Goal: Find contact information: Find contact information

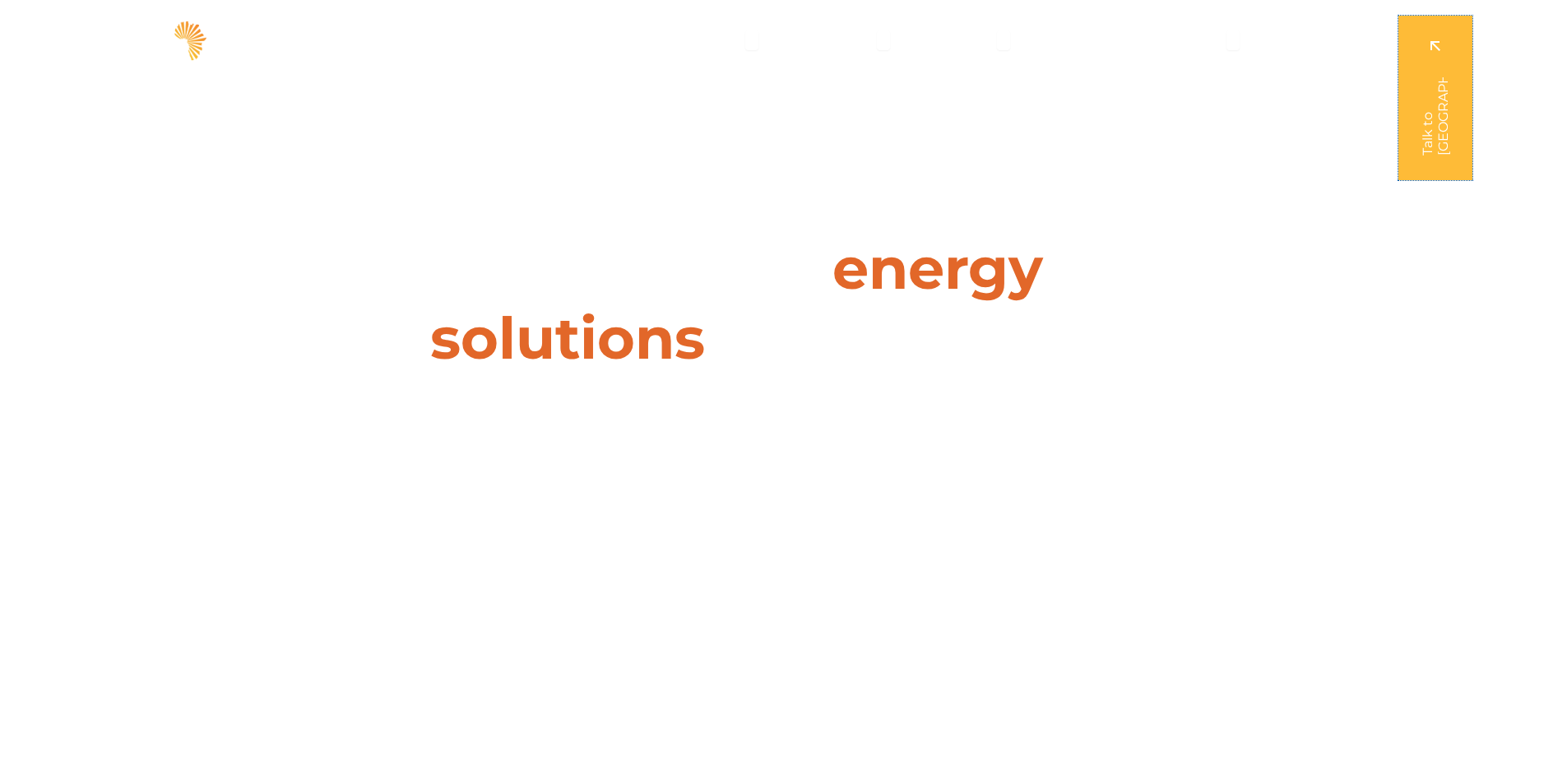
click at [1409, 156] on link at bounding box center [1435, 97] width 74 height 164
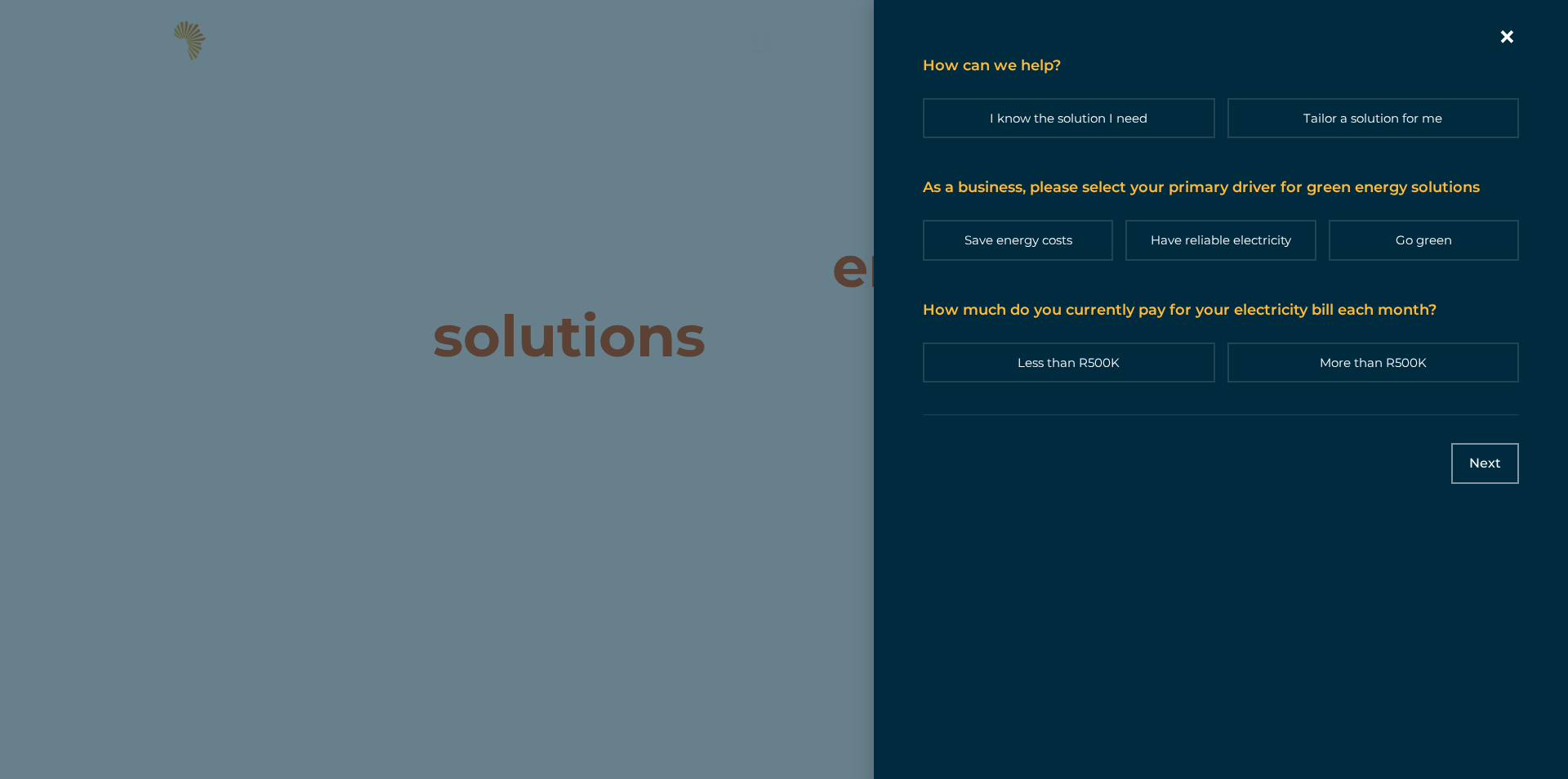
click at [756, 188] on div "Contact form | Slide-in" at bounding box center [784, 390] width 1568 height 779
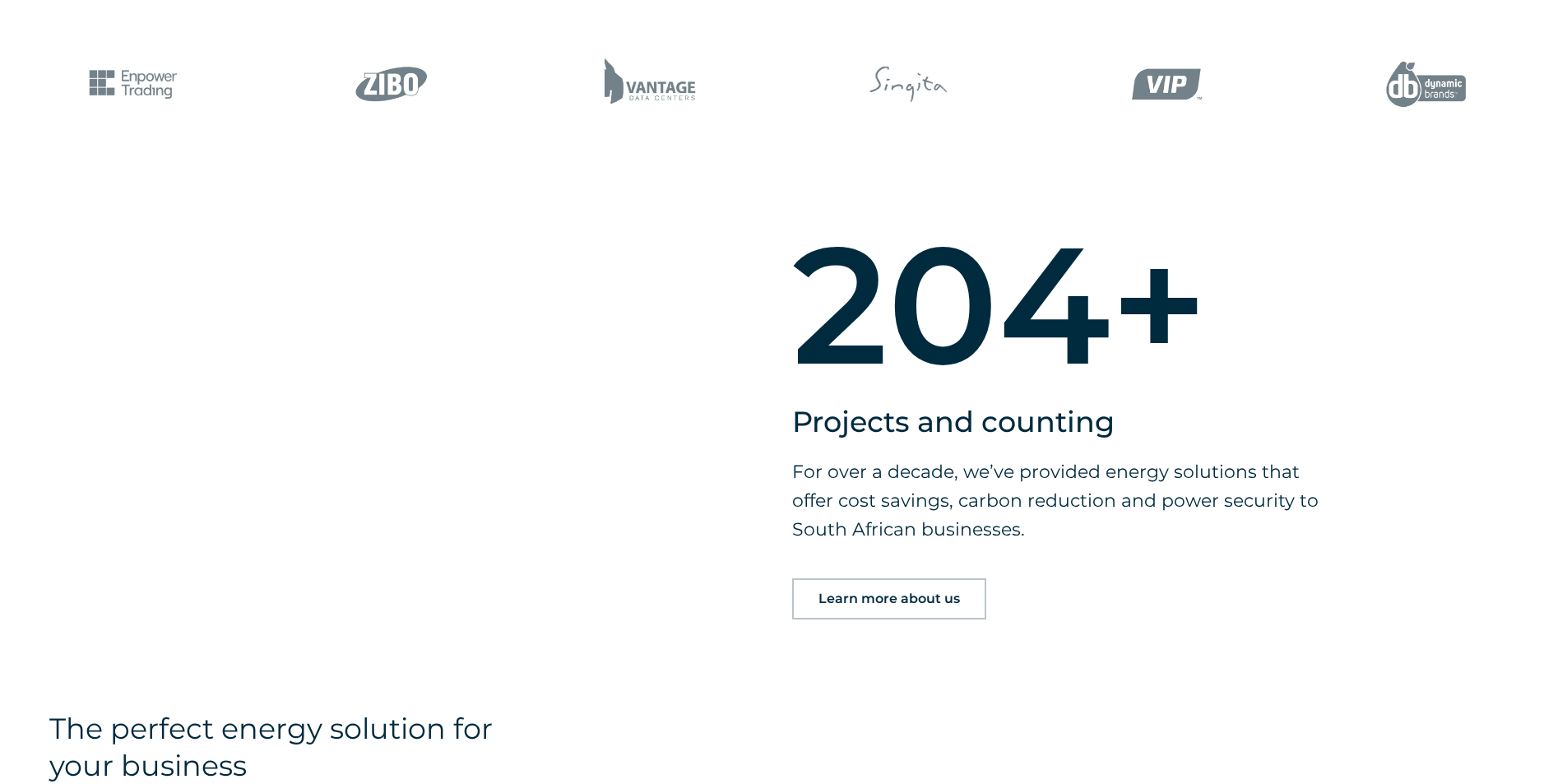
scroll to position [1398, 0]
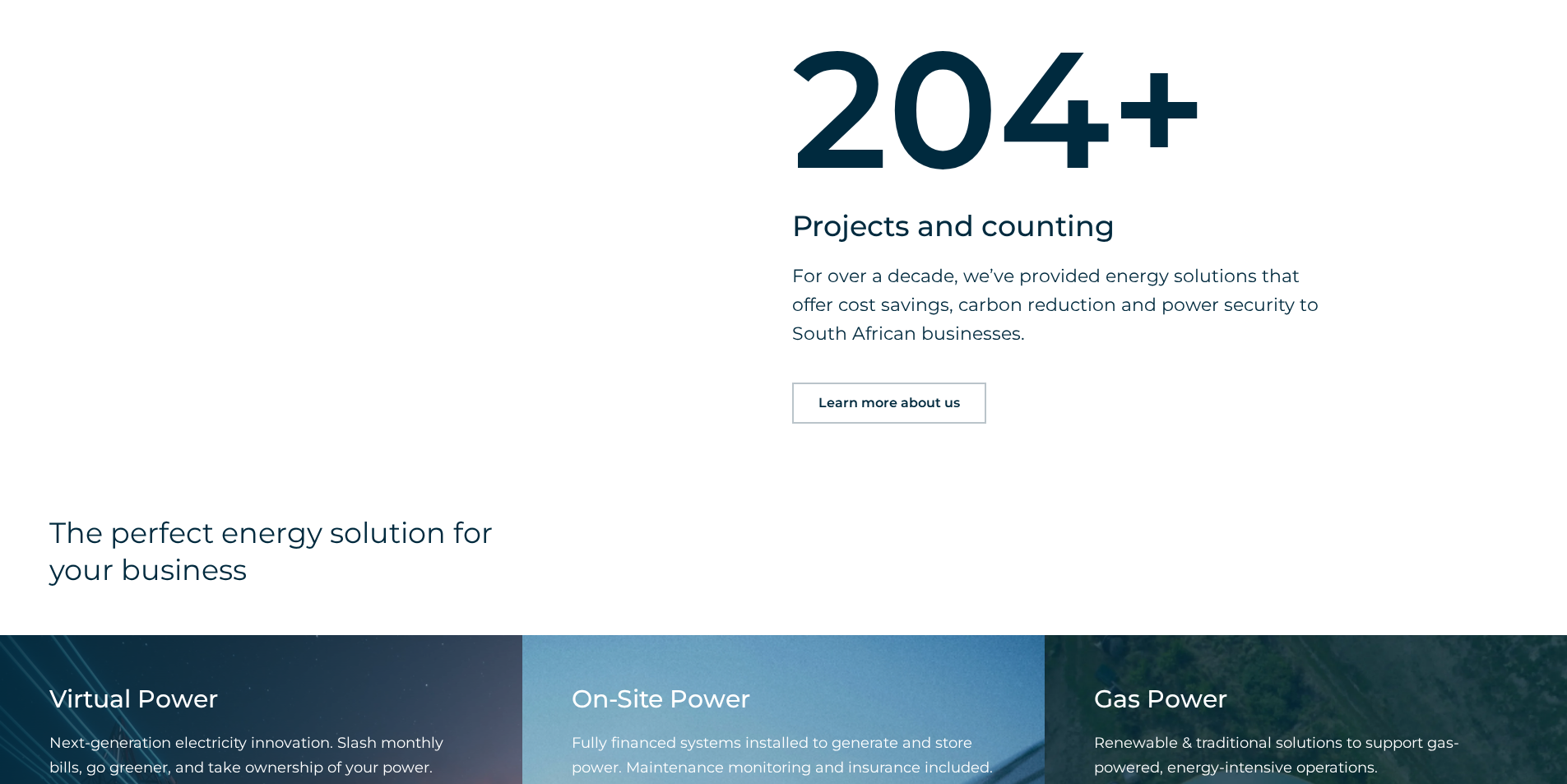
click at [1401, 232] on div "204 + Projects and counting For over a decade, we’ve provided energy solutions …" at bounding box center [784, 265] width 1567 height 496
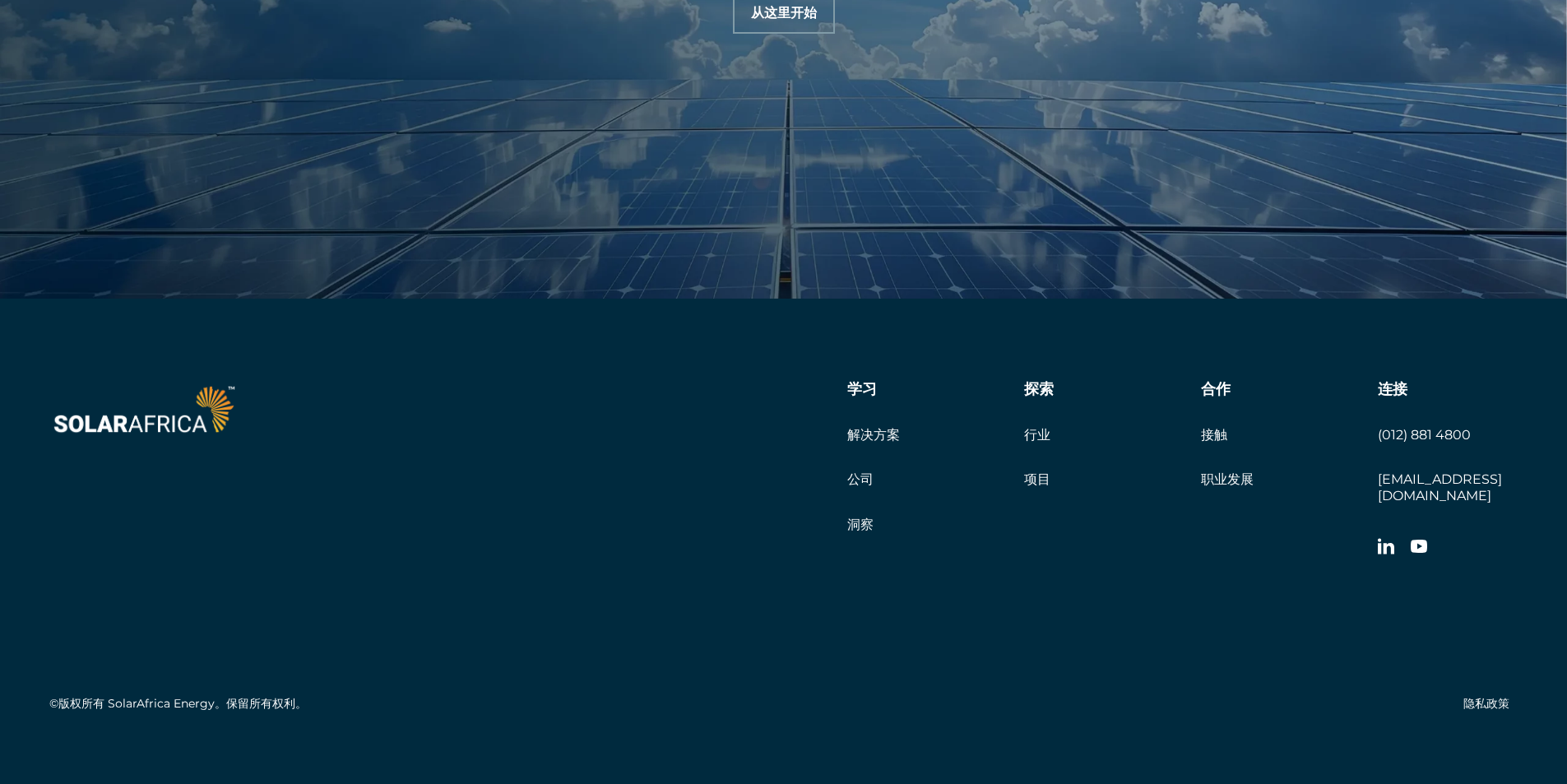
scroll to position [5611, 0]
click at [602, 419] on div "学习 解决方案 公司 洞察 探索 行业 项目 合作 接触 职业发展 Get a quote 连接 (012) 881 4800 info@solarafric…" at bounding box center [953, 472] width 1130 height 184
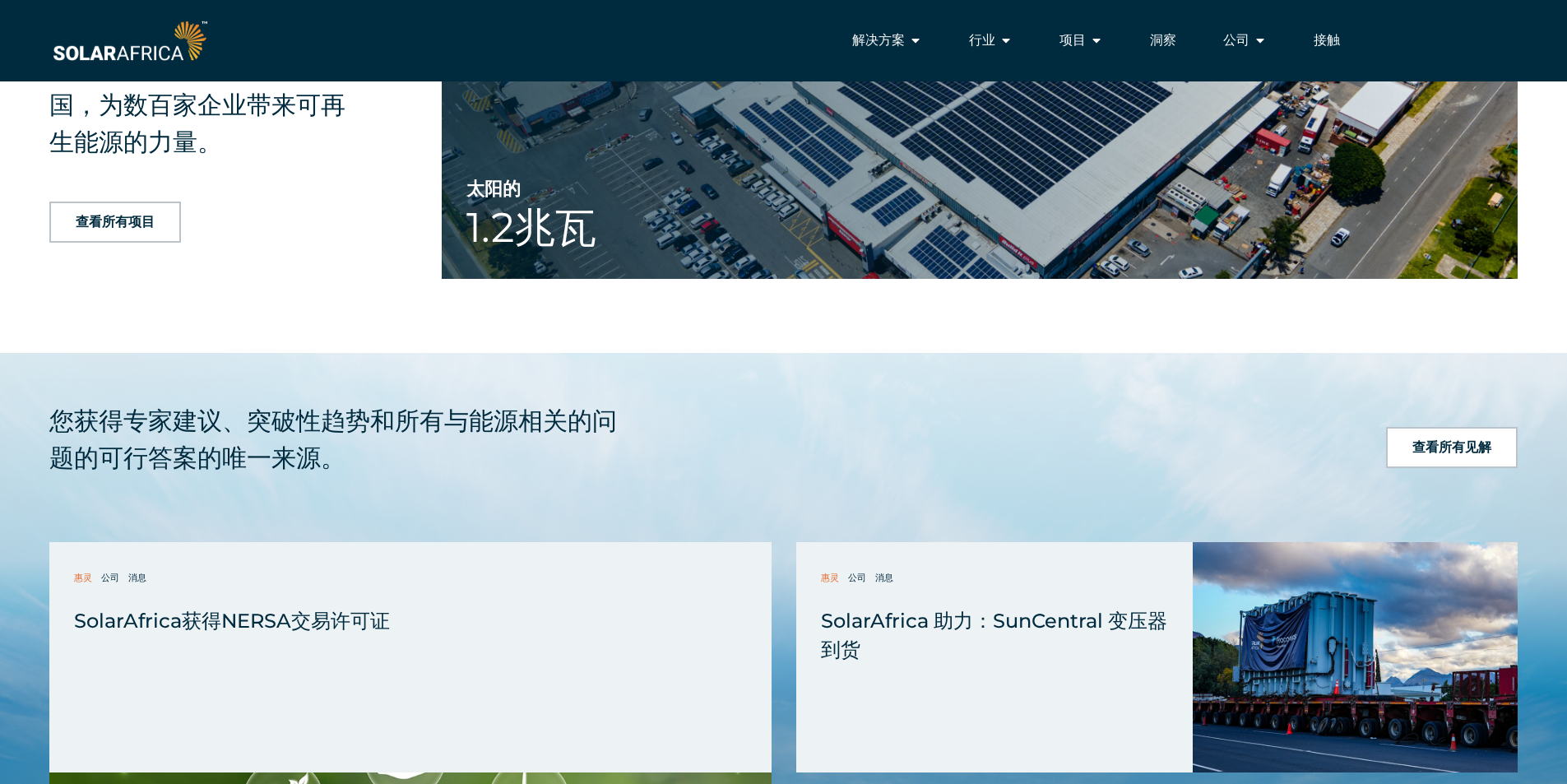
scroll to position [3226, 0]
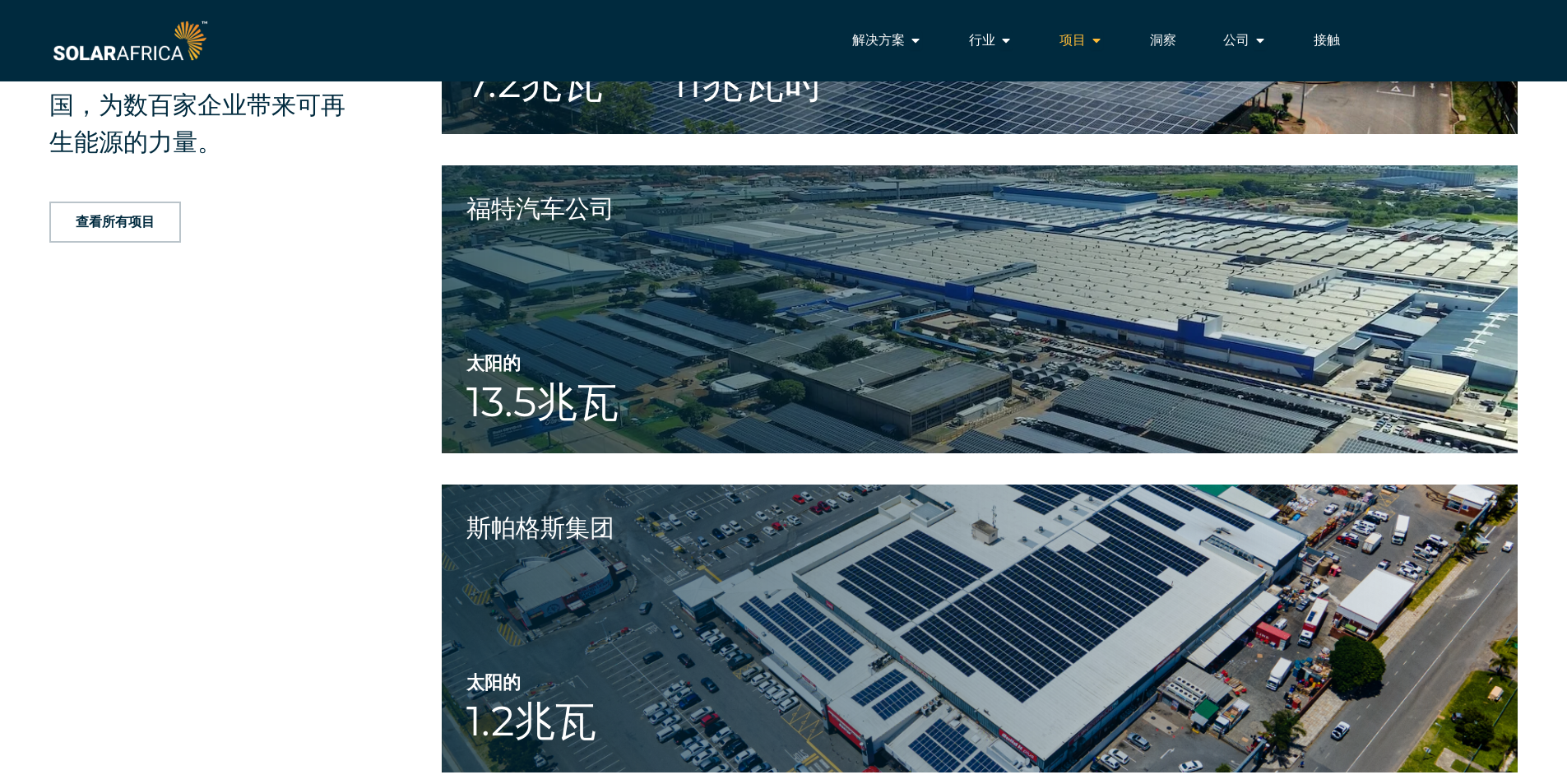
click at [1082, 38] on font "项目" at bounding box center [1073, 40] width 27 height 16
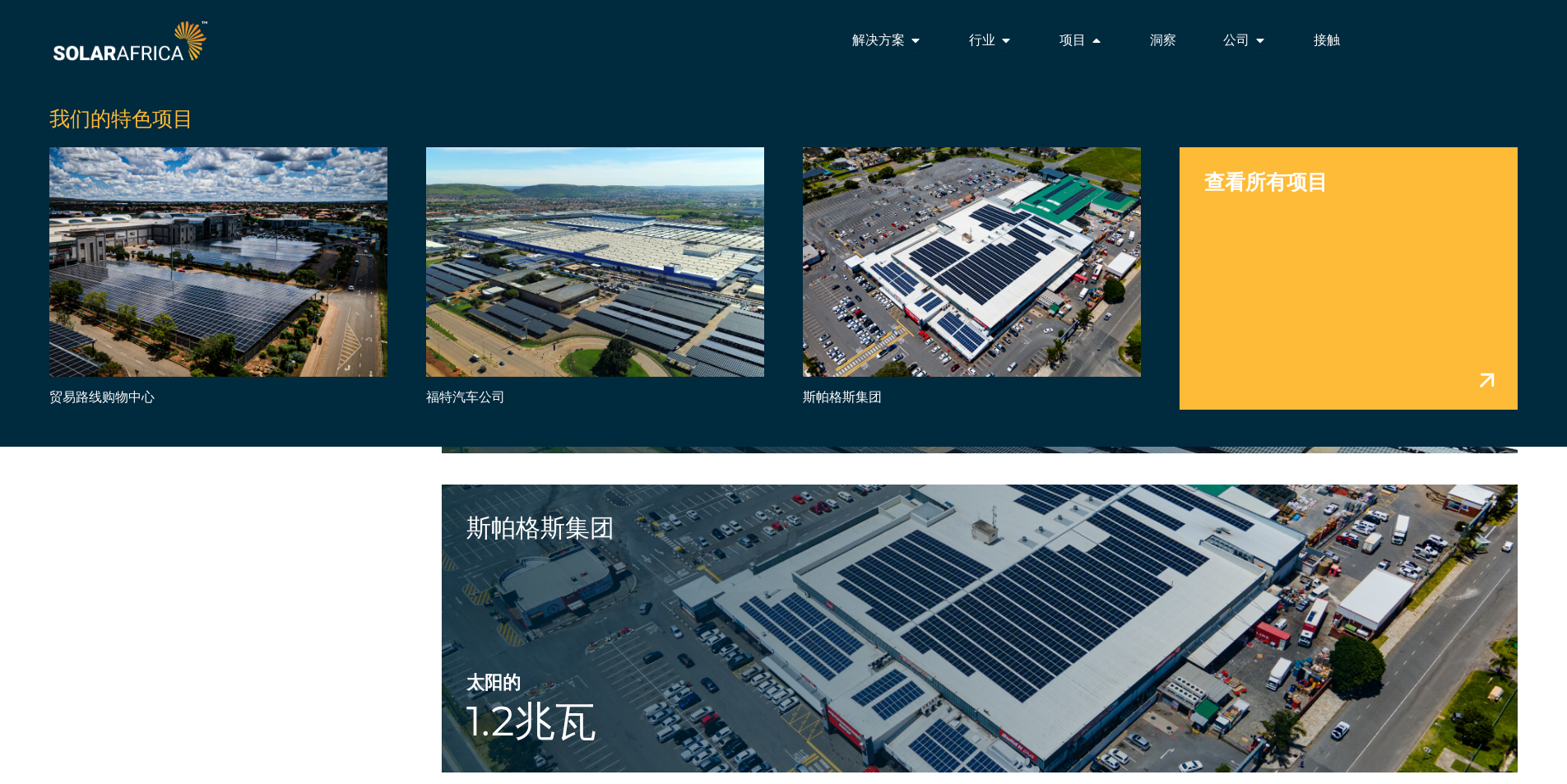
click at [1285, 179] on link "菜单" at bounding box center [1349, 278] width 338 height 261
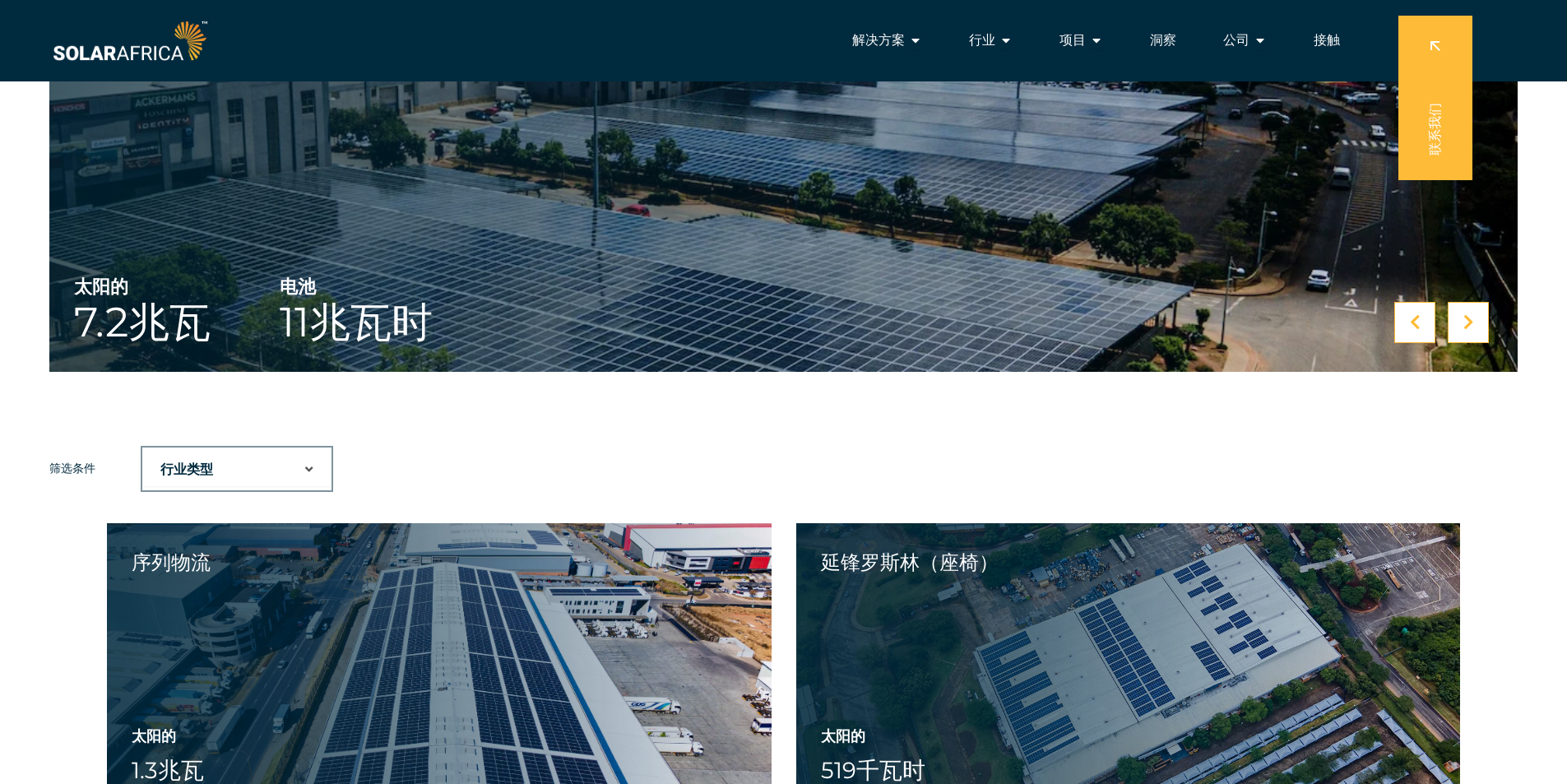
scroll to position [532, 0]
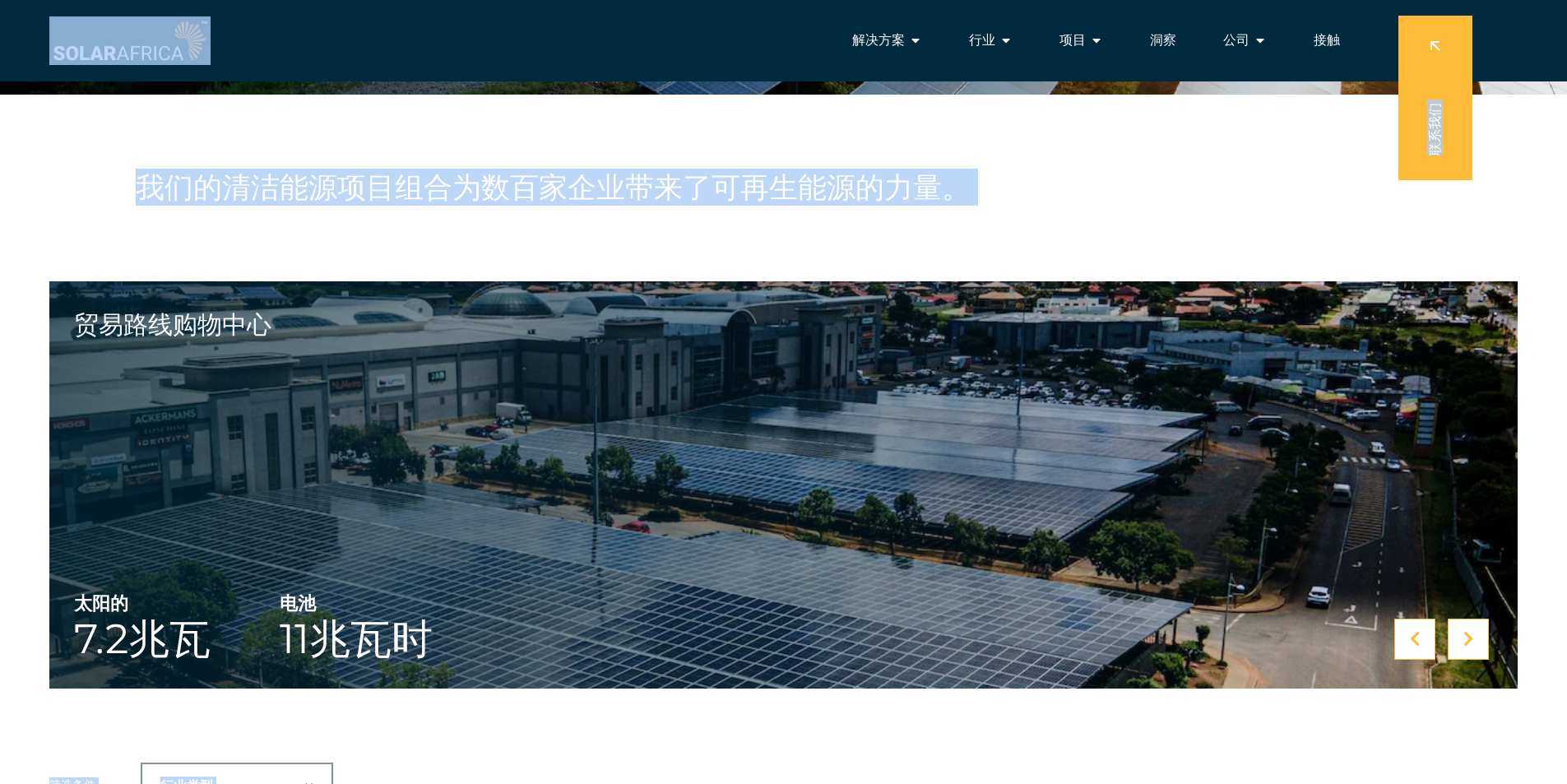
click at [114, 183] on div "我们的清洁能源项目组合为数百家企业带来了可再生能源的力量。" at bounding box center [784, 188] width 1567 height 187
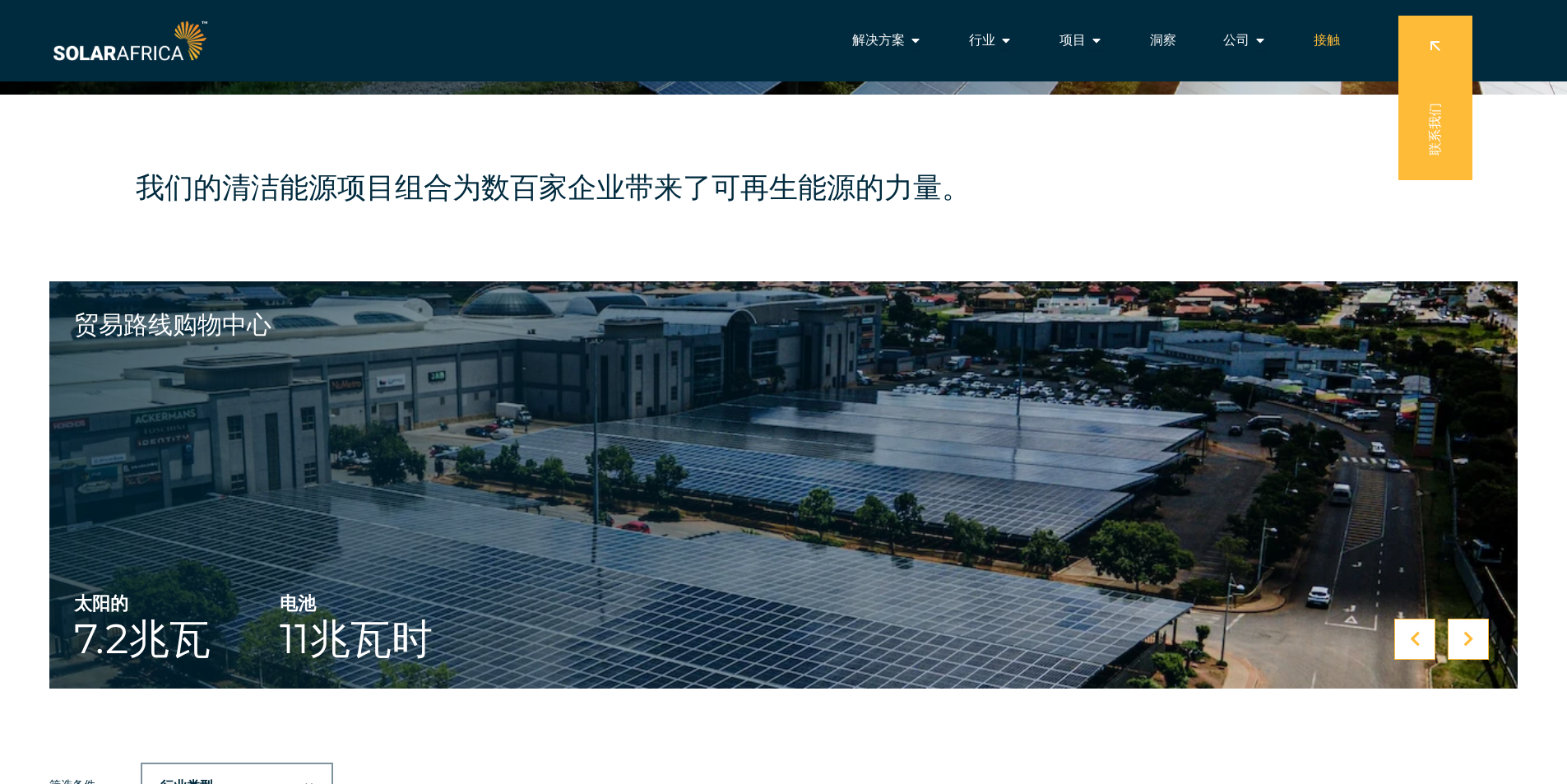
click at [1334, 56] on div "接触" at bounding box center [1327, 39] width 53 height 32
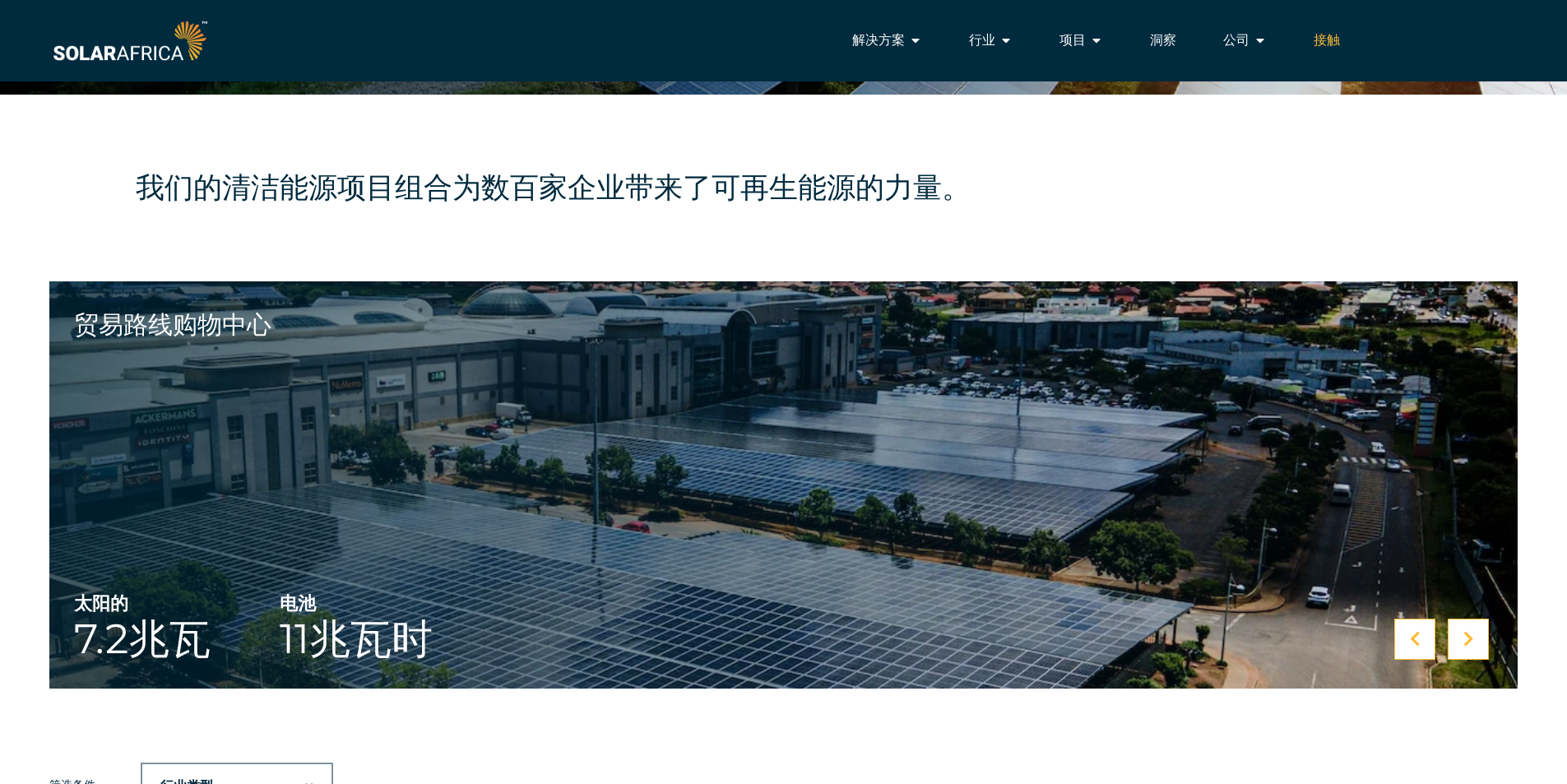
click at [1328, 48] on font "接触" at bounding box center [1327, 40] width 27 height 16
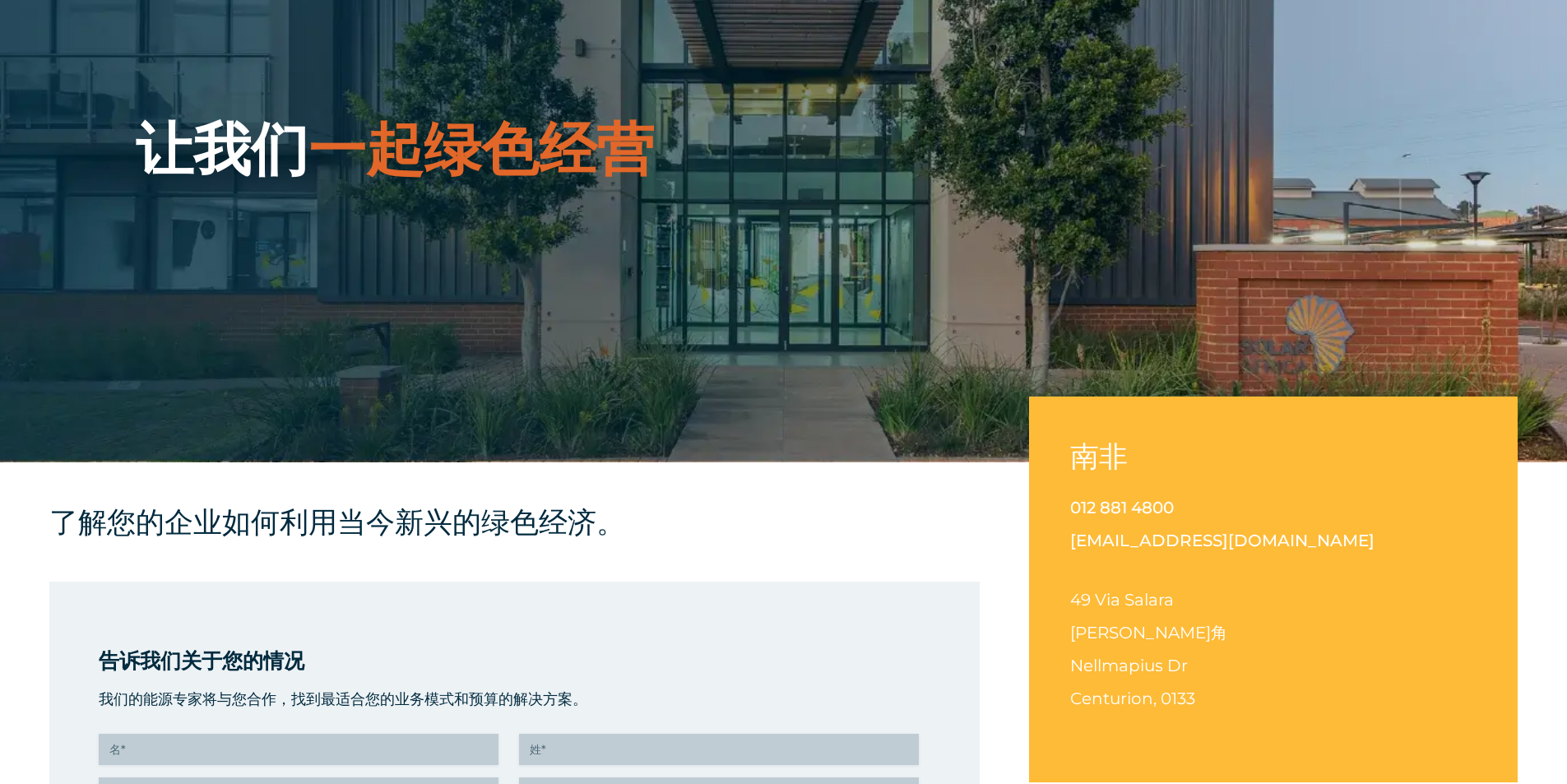
scroll to position [164, 0]
drag, startPoint x: 1211, startPoint y: 527, endPoint x: 1057, endPoint y: 533, distance: 154.1
click at [1057, 533] on div "南非 012 881 4800 info@solarafrica.com 49 Via Salara Irene 公司角 Nellmapius Dr Cent…" at bounding box center [1273, 588] width 489 height 386
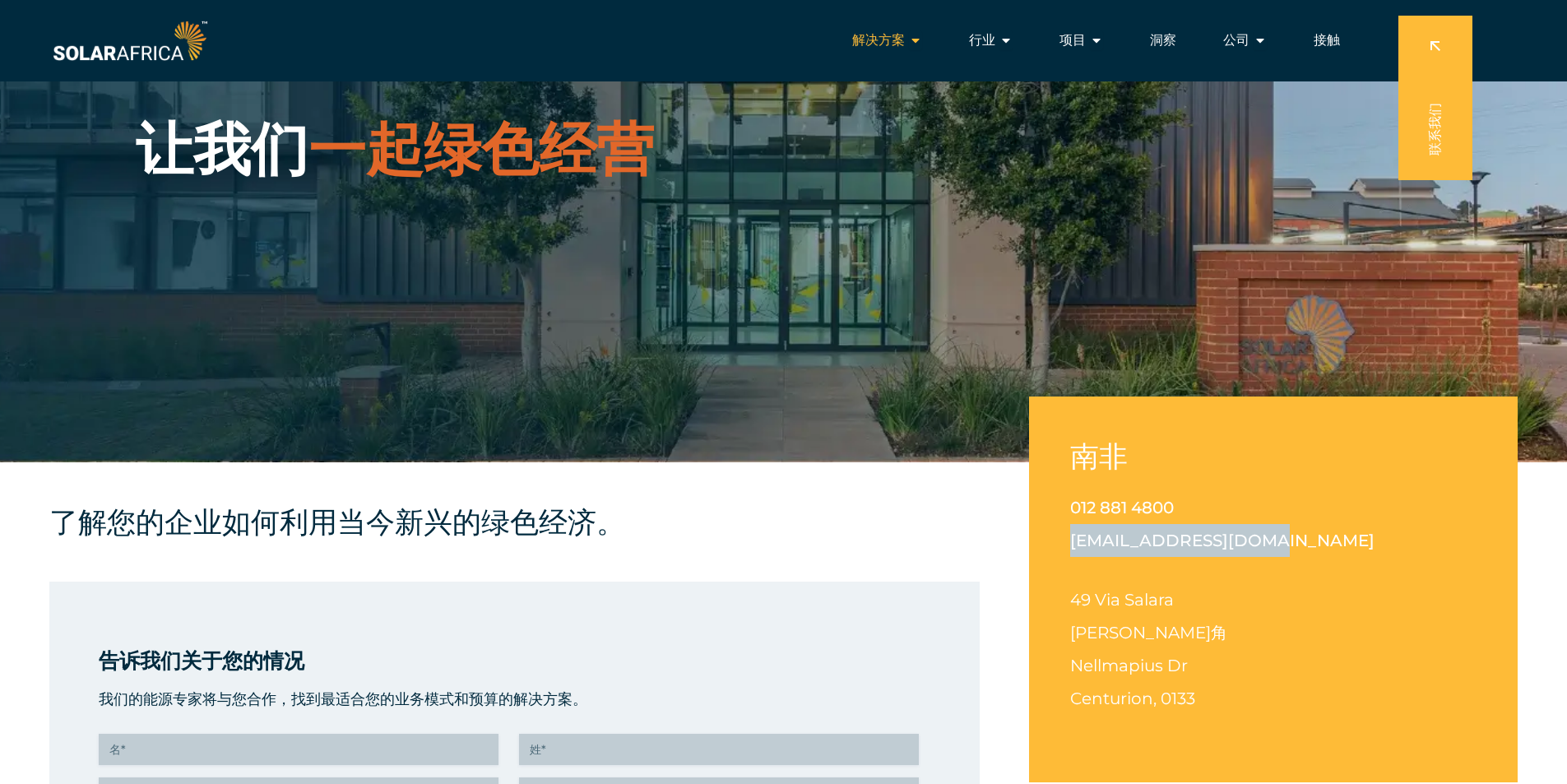
click at [911, 43] on icon "菜单" at bounding box center [915, 39] width 13 height 13
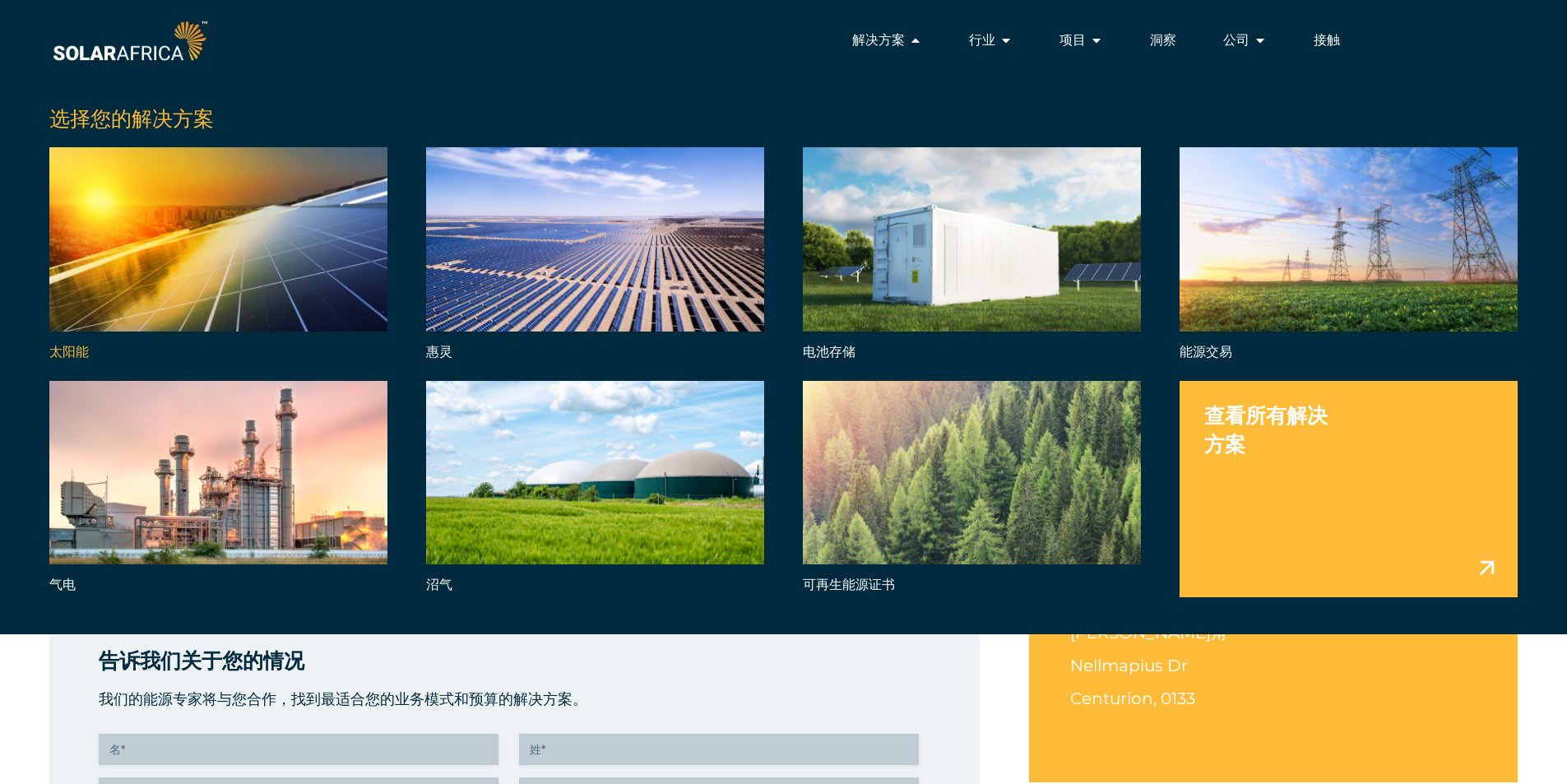
click at [139, 335] on link "菜单" at bounding box center [218, 255] width 338 height 216
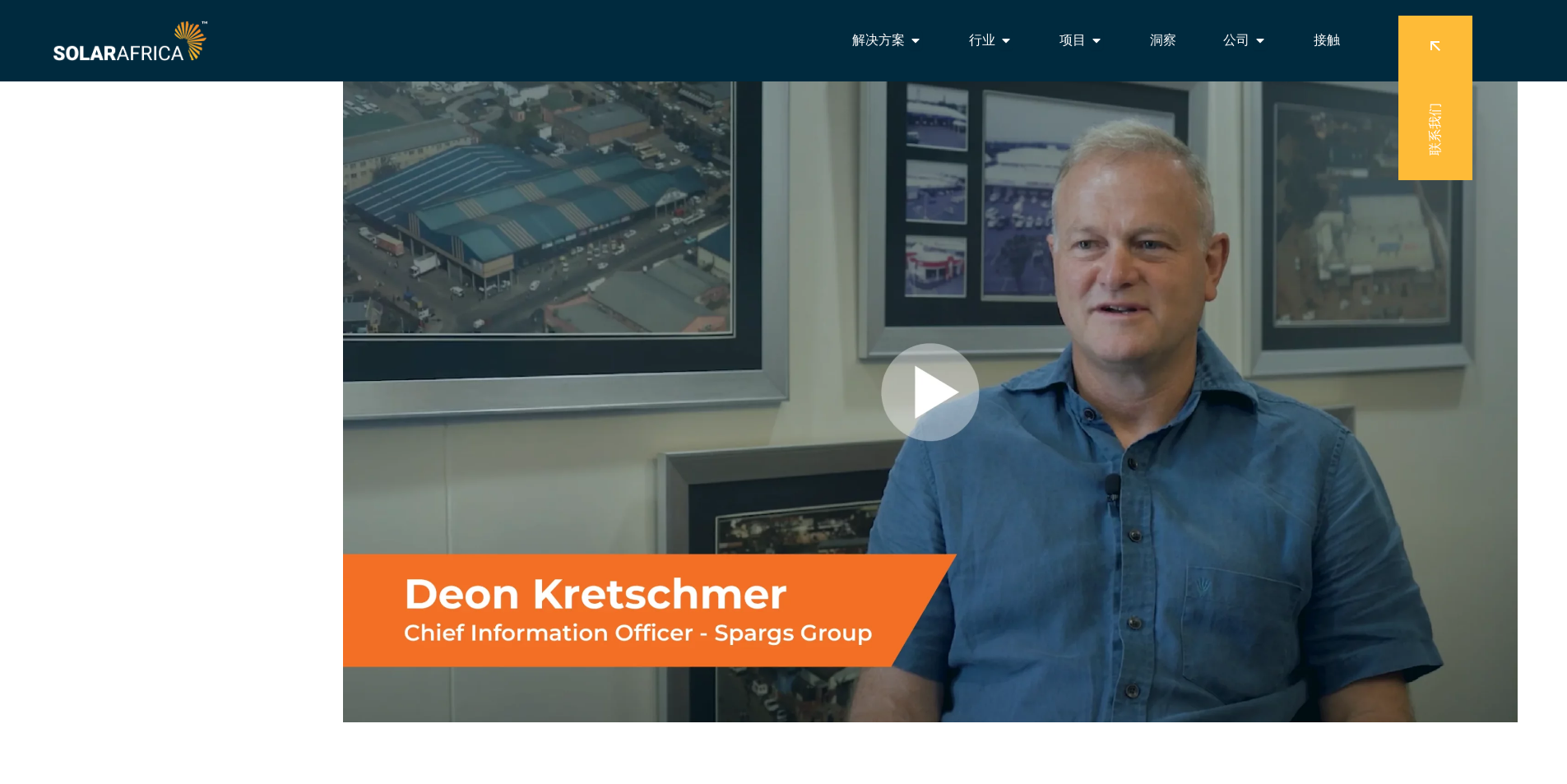
scroll to position [2055, 0]
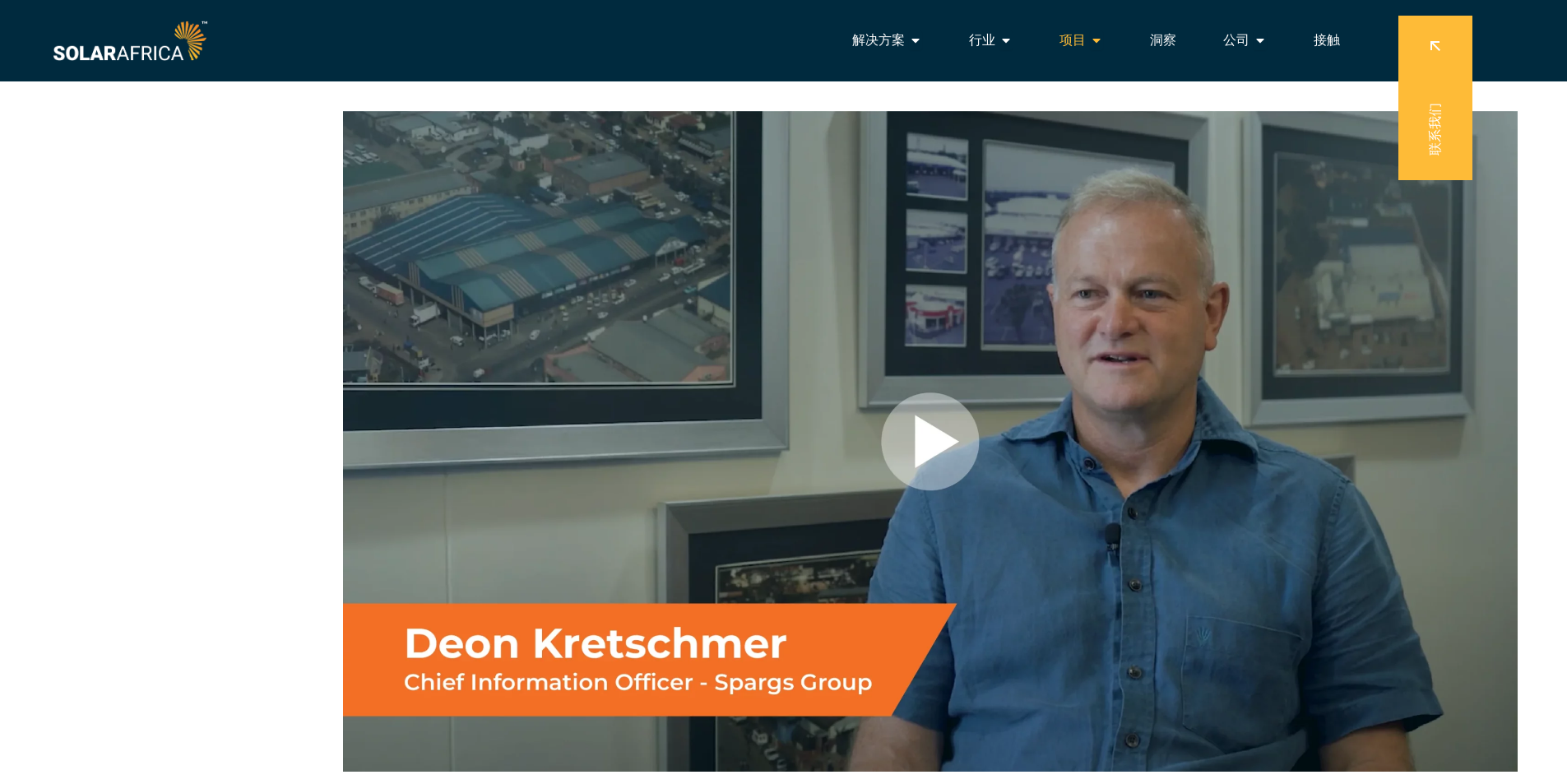
click at [1083, 40] on font "项目" at bounding box center [1073, 40] width 27 height 16
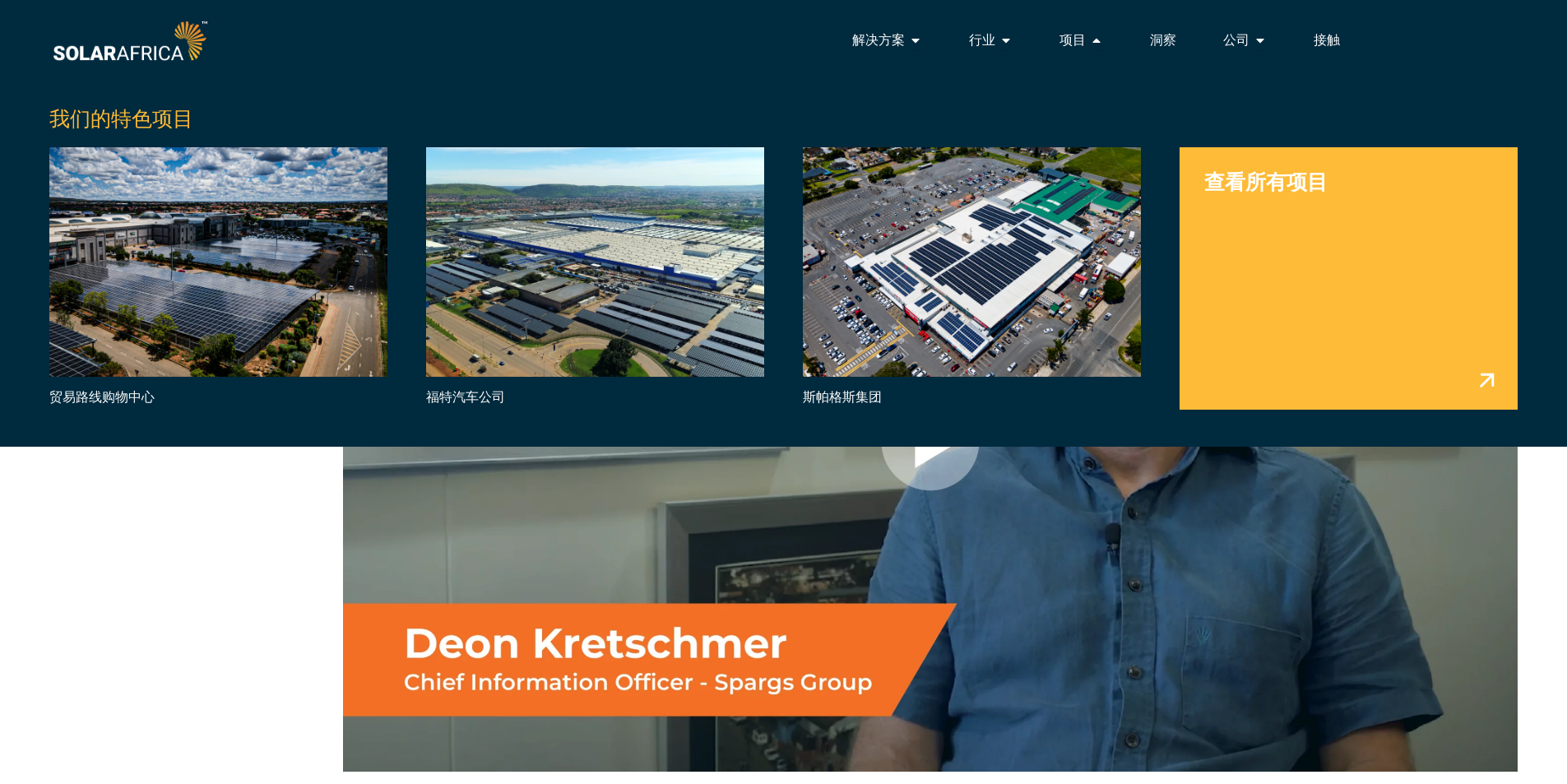
click at [1248, 193] on link "菜单" at bounding box center [1349, 278] width 338 height 261
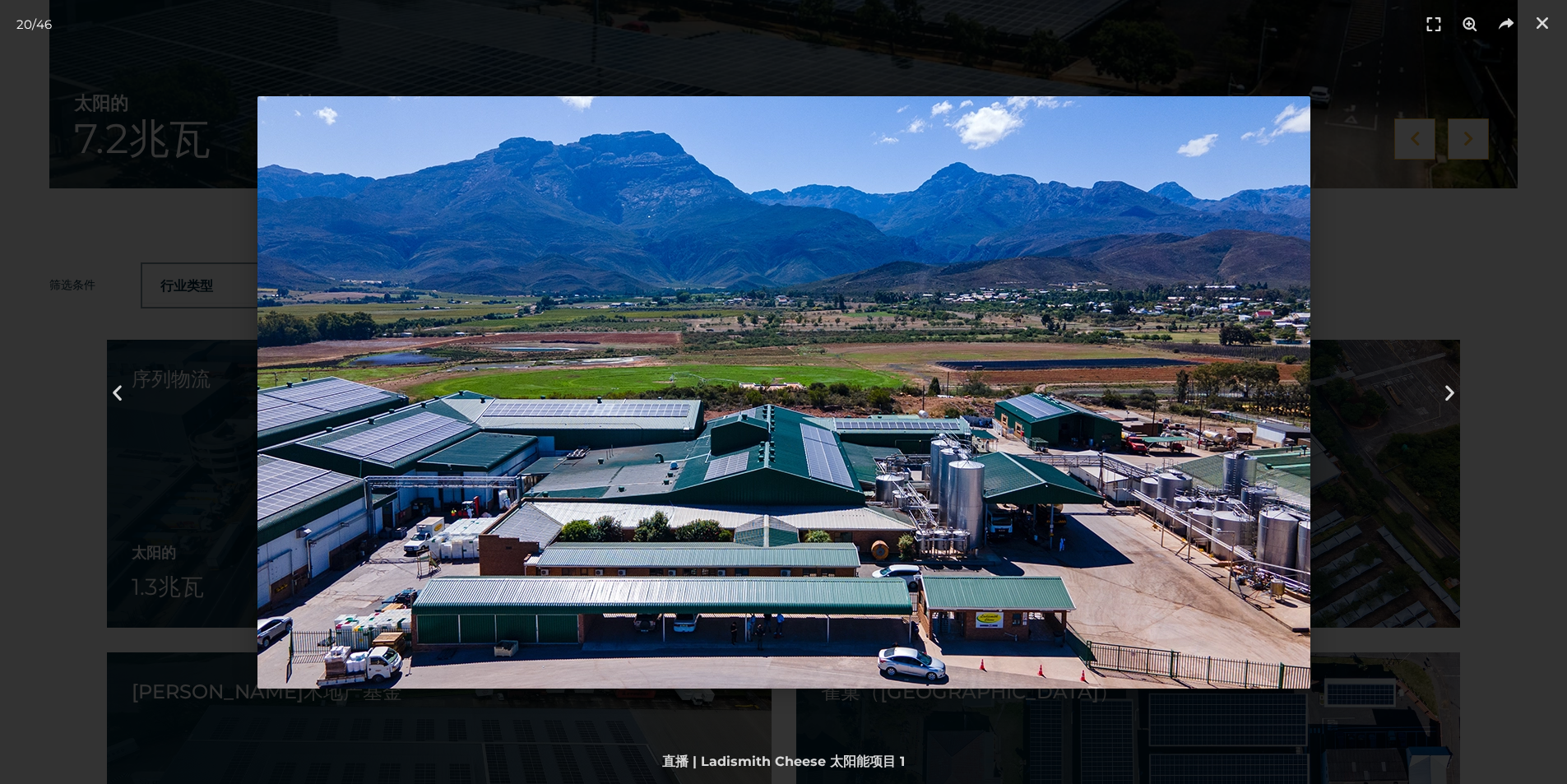
scroll to position [1361, 0]
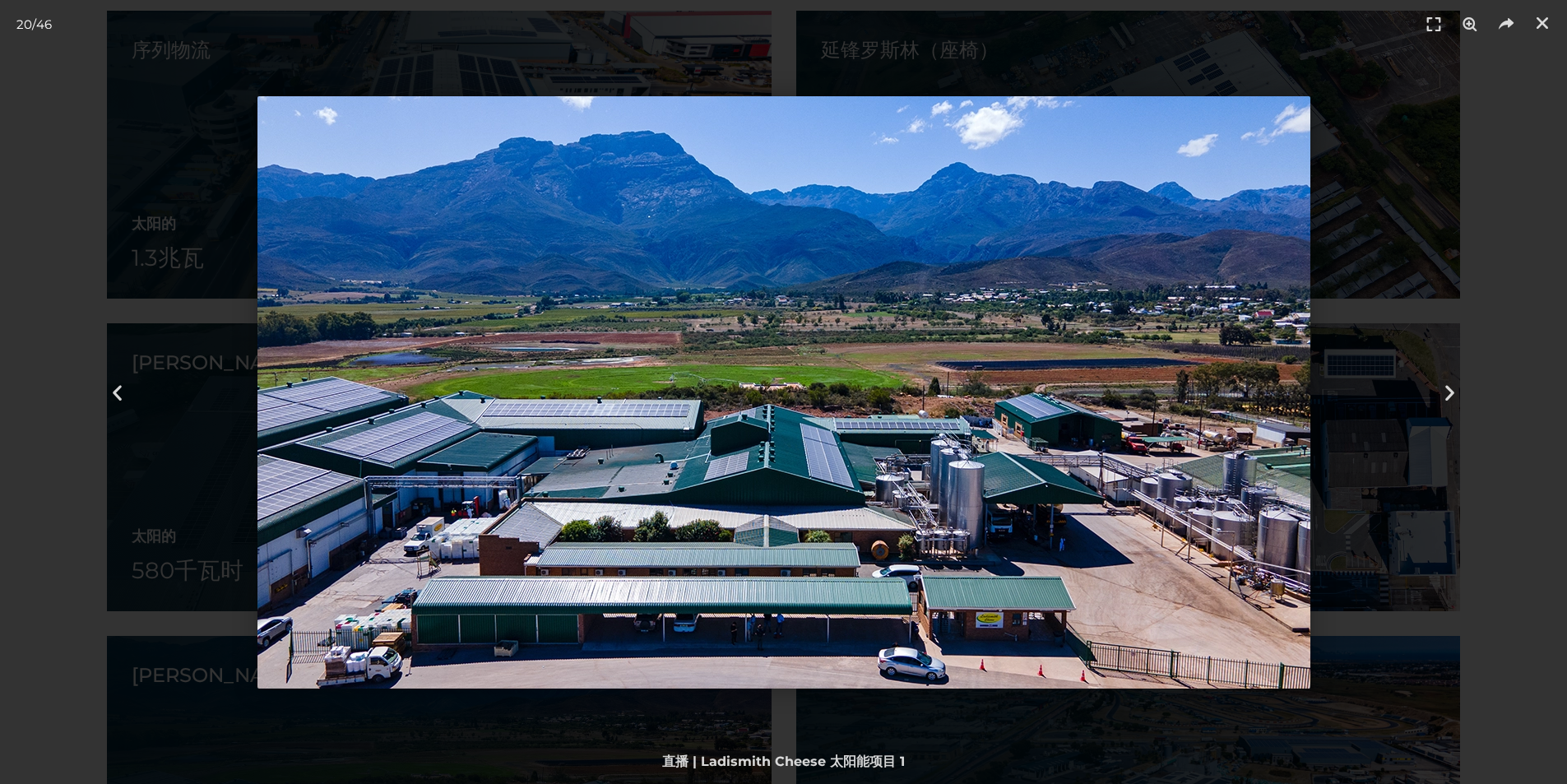
click at [1479, 22] on icon "飞涨" at bounding box center [1470, 25] width 25 height 25
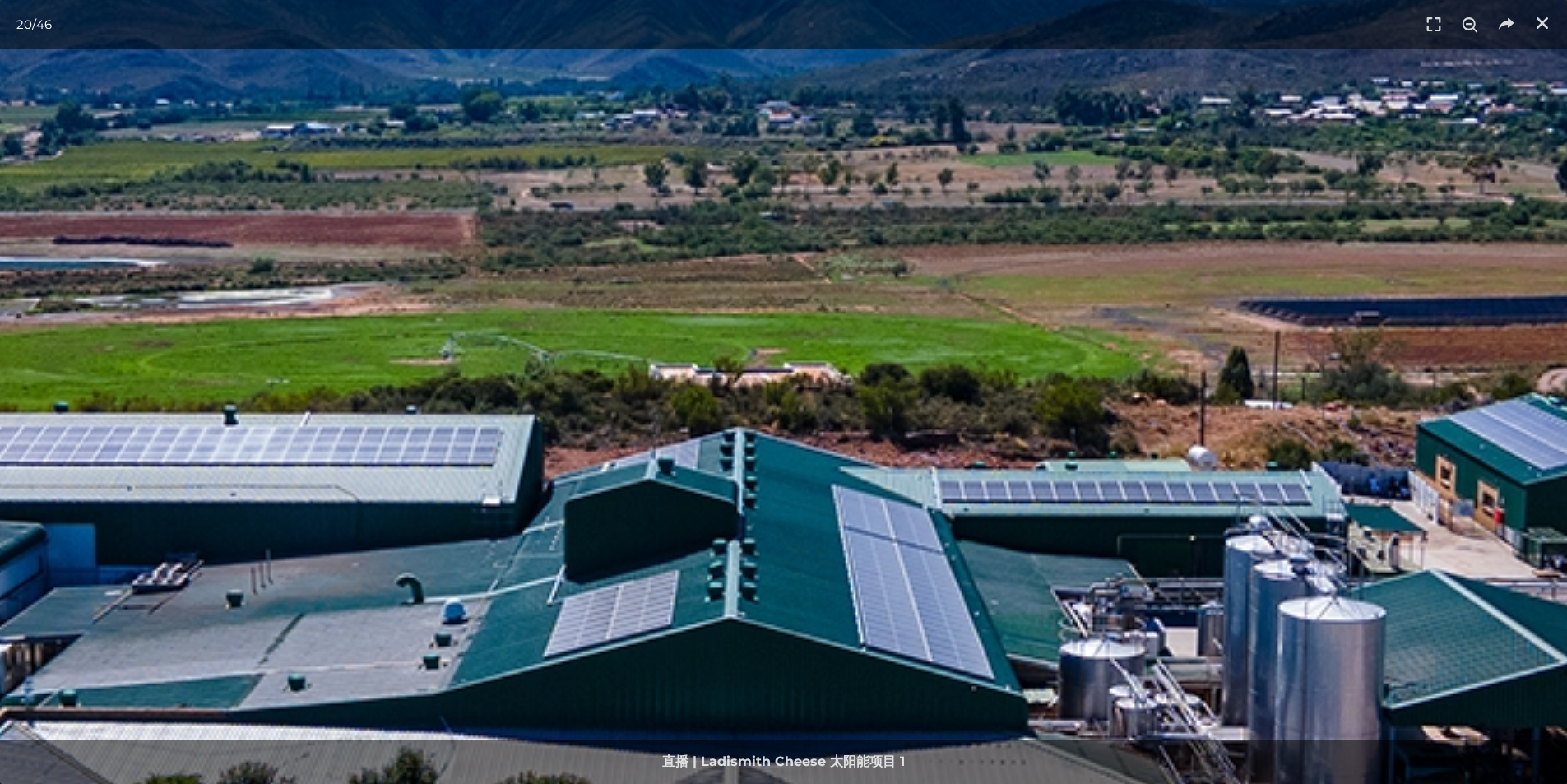
scroll to position [1526, 0]
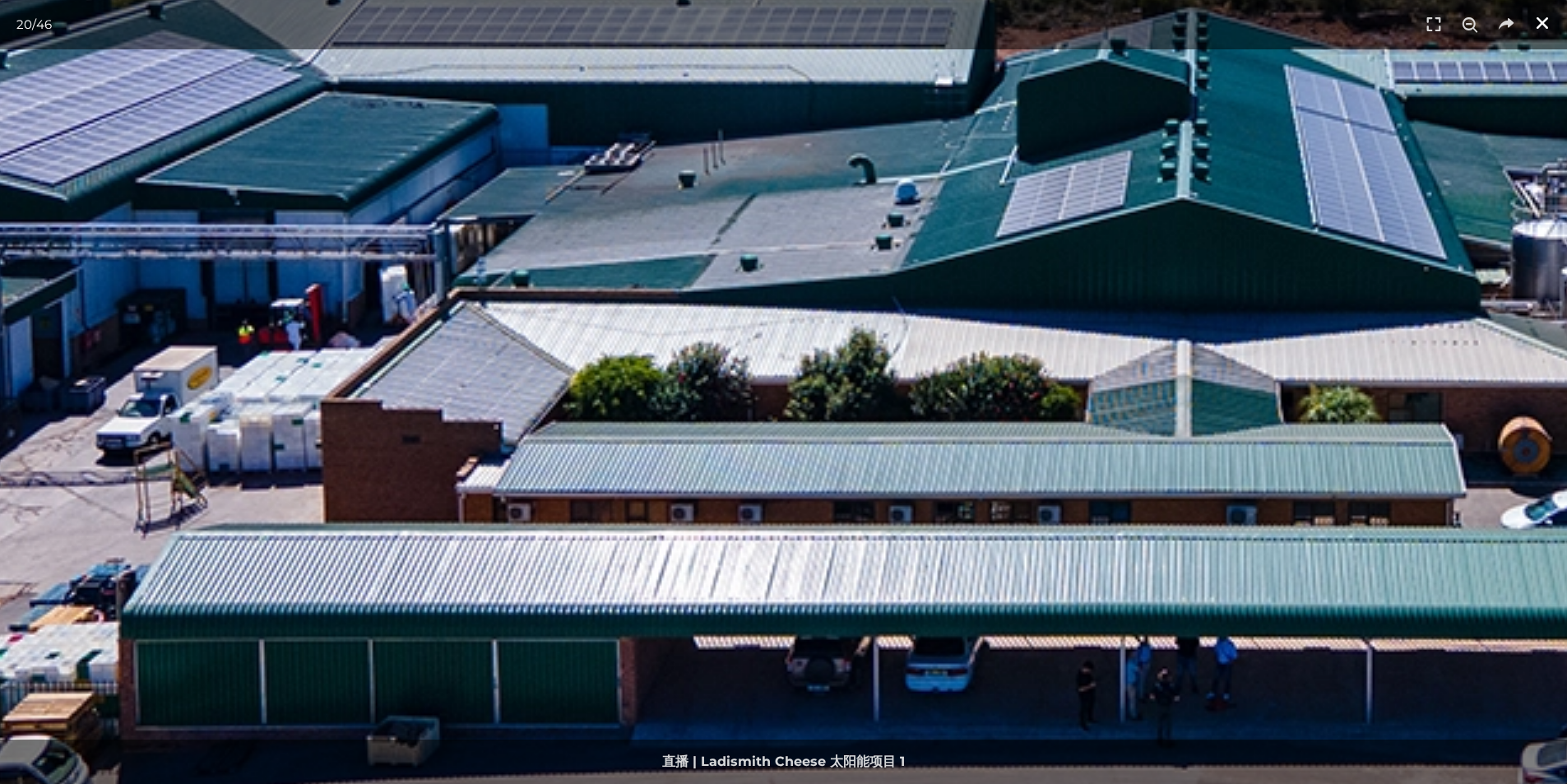
click at [1542, 24] on icon "关闭 (Esc)" at bounding box center [1542, 23] width 17 height 17
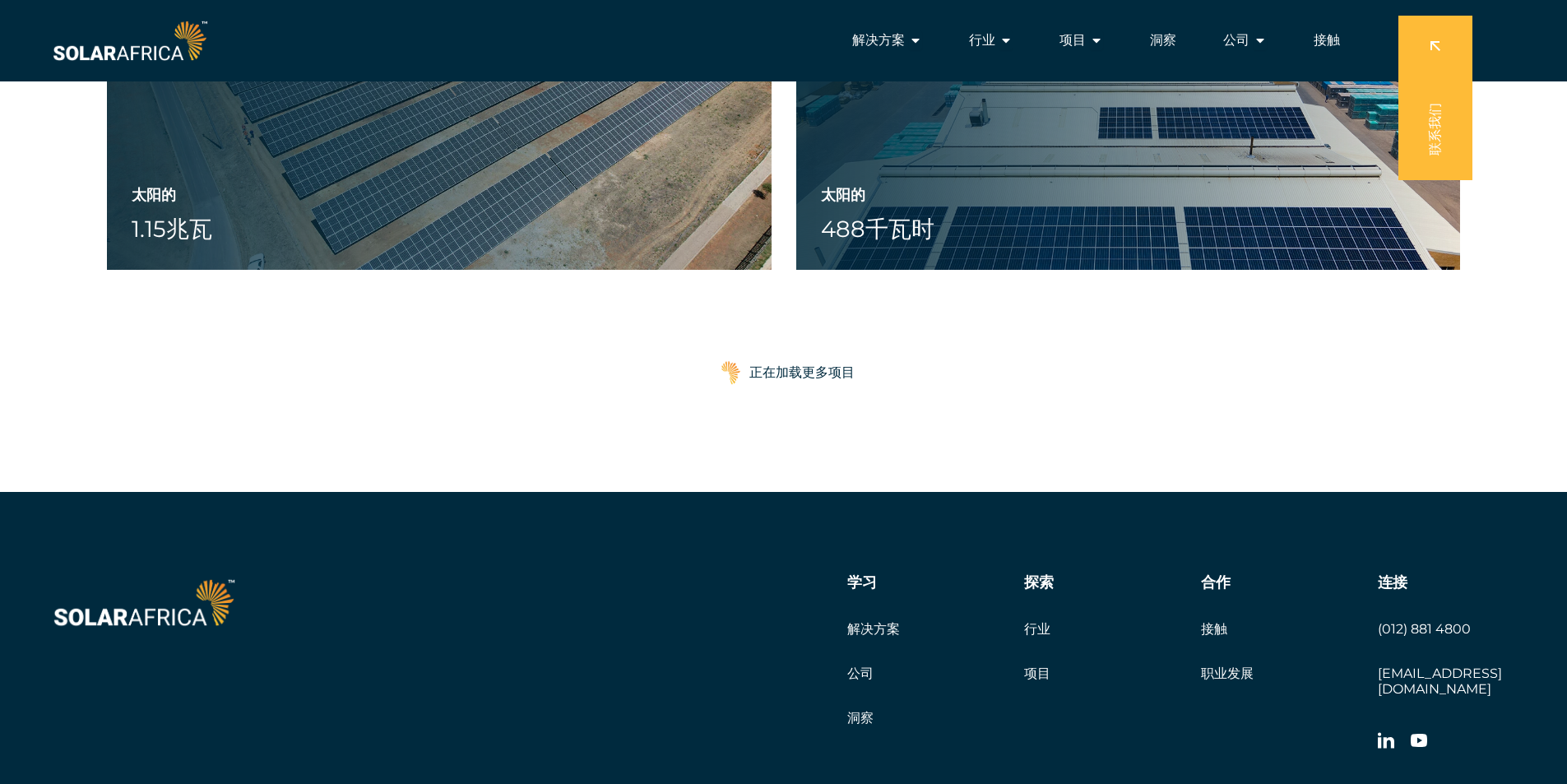
scroll to position [2505, 0]
